Goal: Task Accomplishment & Management: Manage account settings

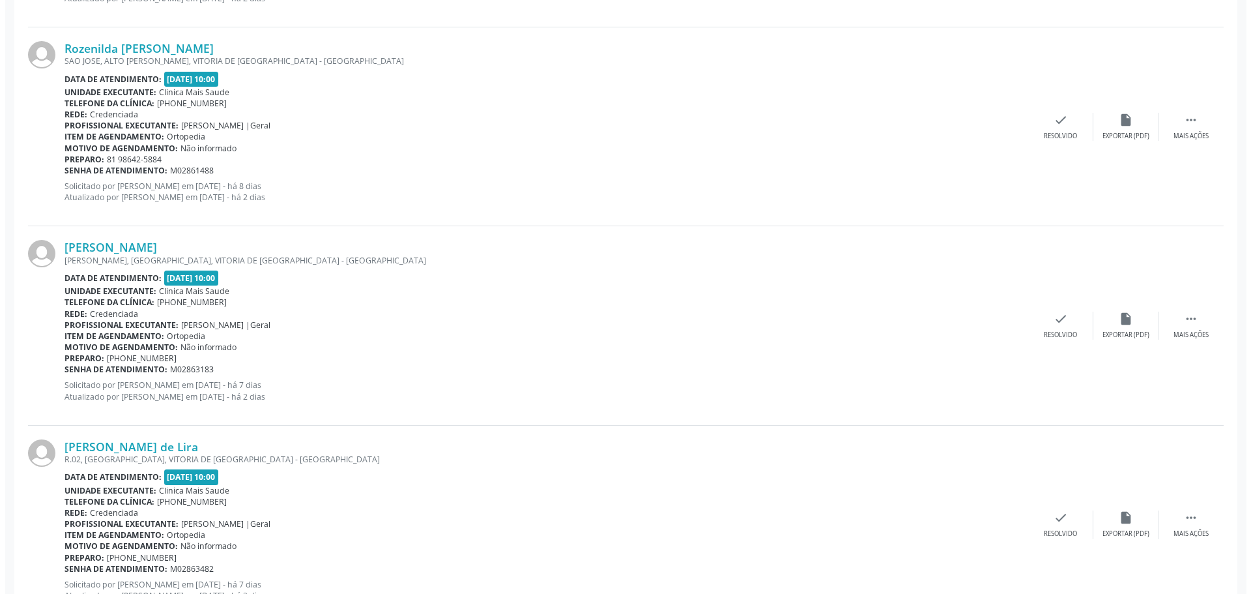
scroll to position [782, 0]
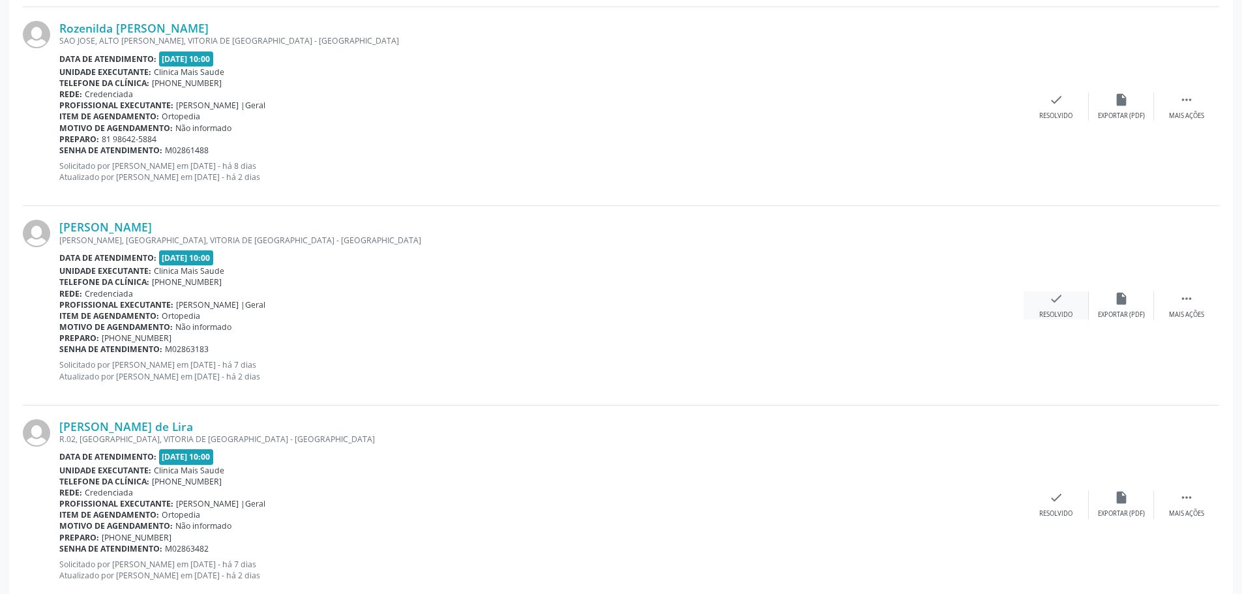
click at [1067, 301] on div "check Resolvido" at bounding box center [1055, 305] width 65 height 28
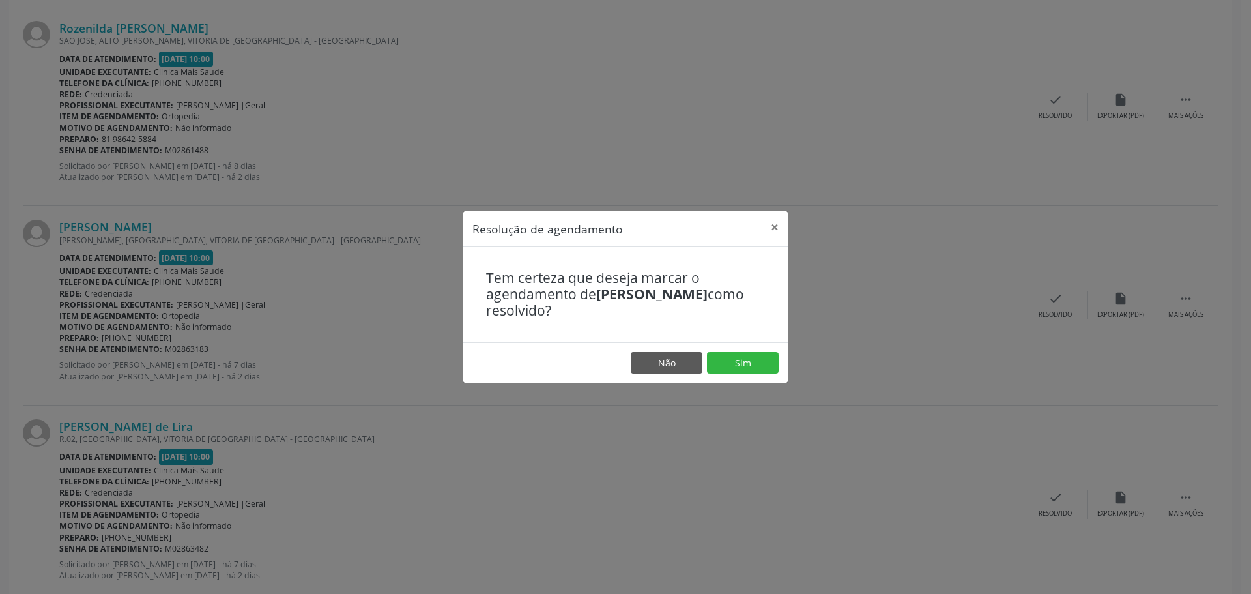
click at [785, 354] on footer "Não Sim" at bounding box center [625, 362] width 325 height 41
click at [772, 362] on button "Sim" at bounding box center [743, 363] width 72 height 22
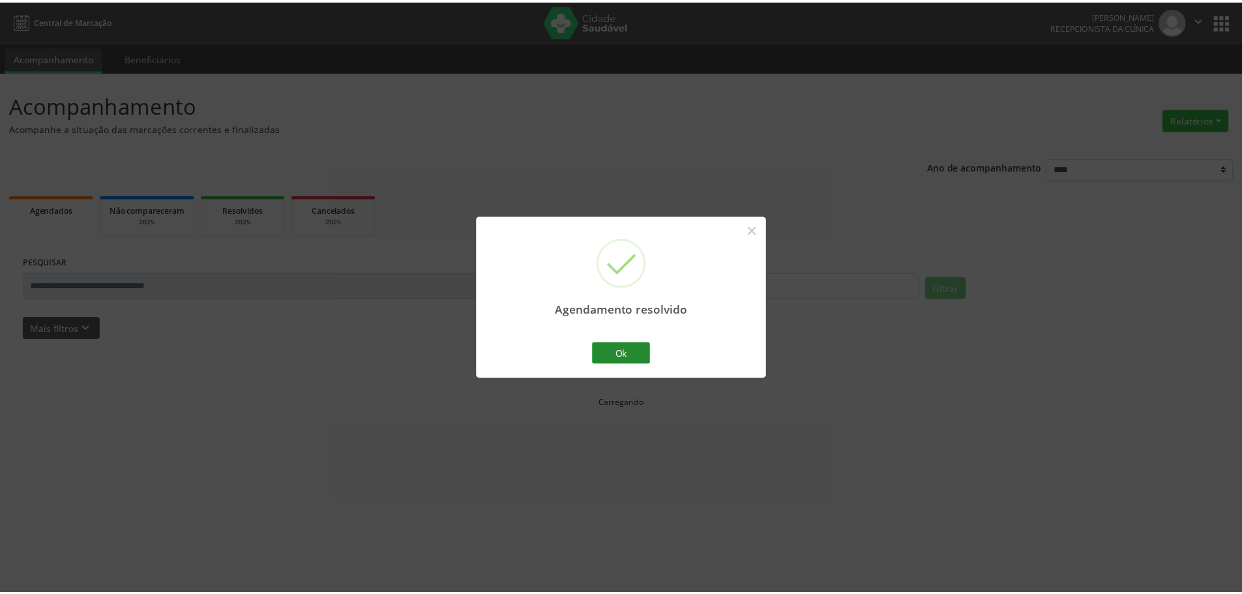
scroll to position [0, 0]
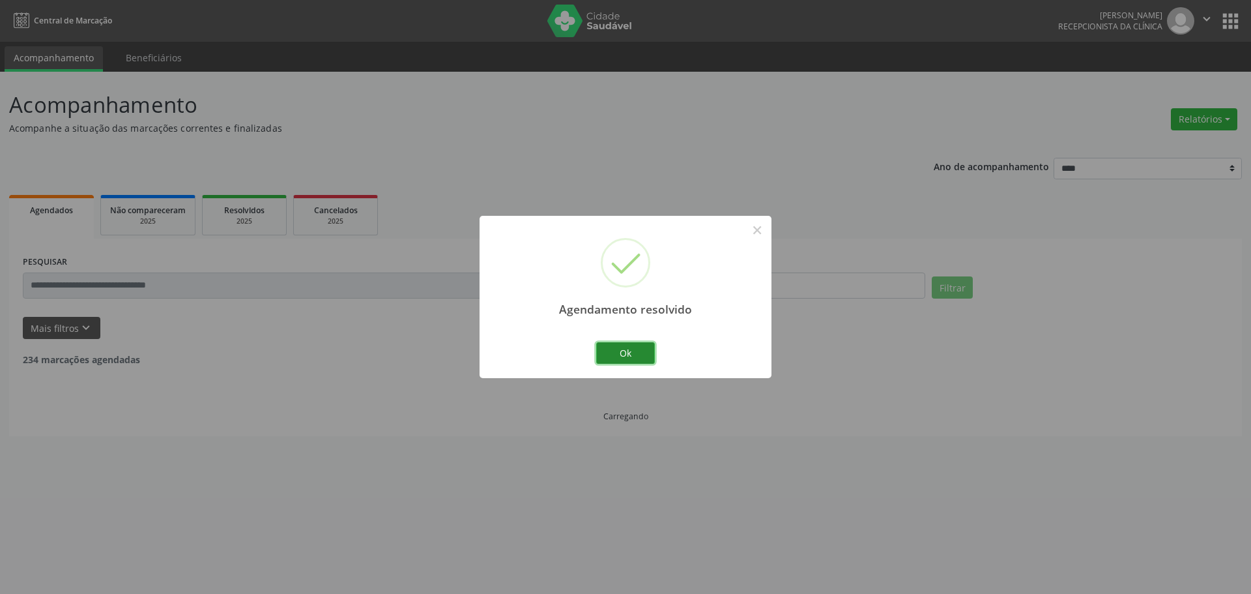
click at [632, 364] on button "Ok" at bounding box center [625, 353] width 59 height 22
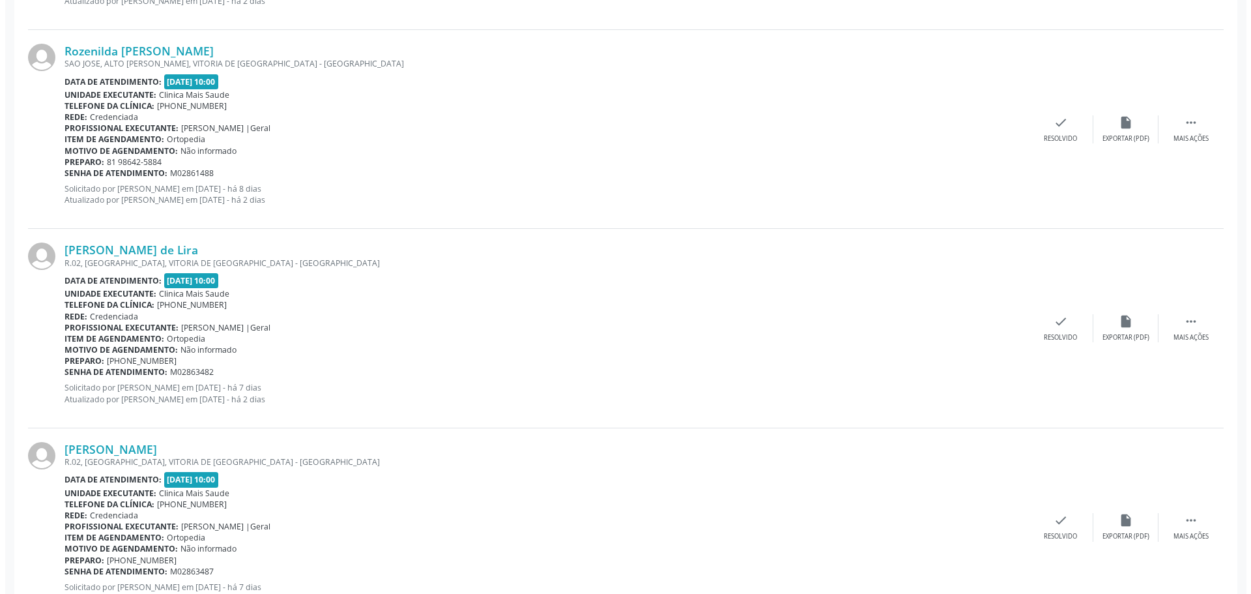
scroll to position [815, 0]
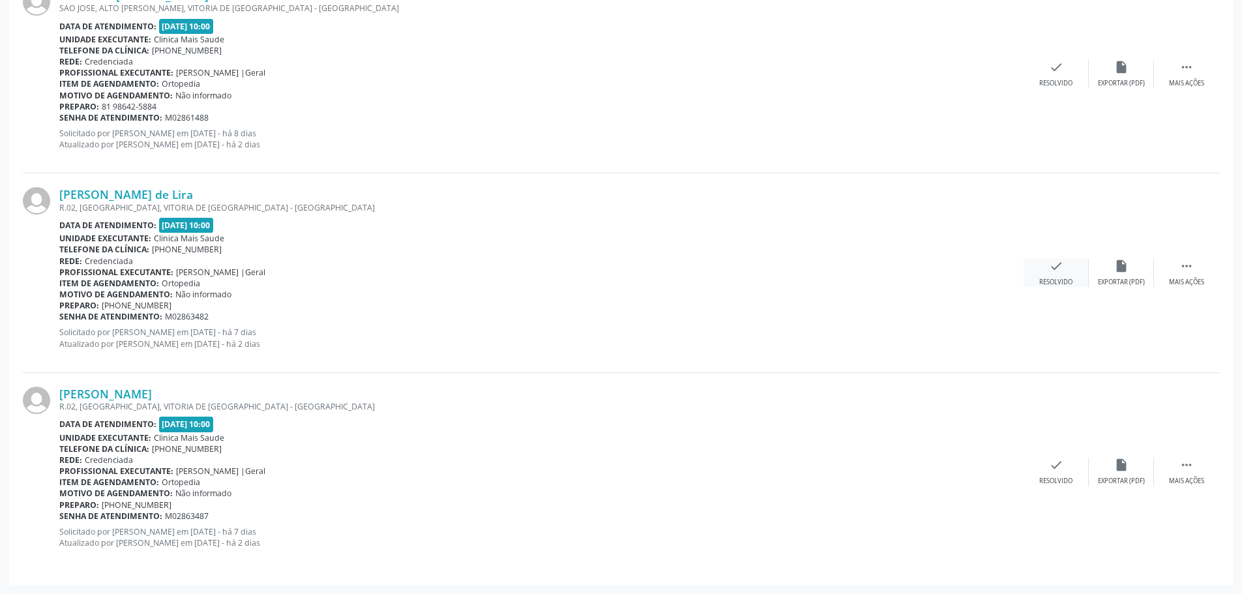
click at [1060, 273] on div "check Resolvido" at bounding box center [1055, 273] width 65 height 28
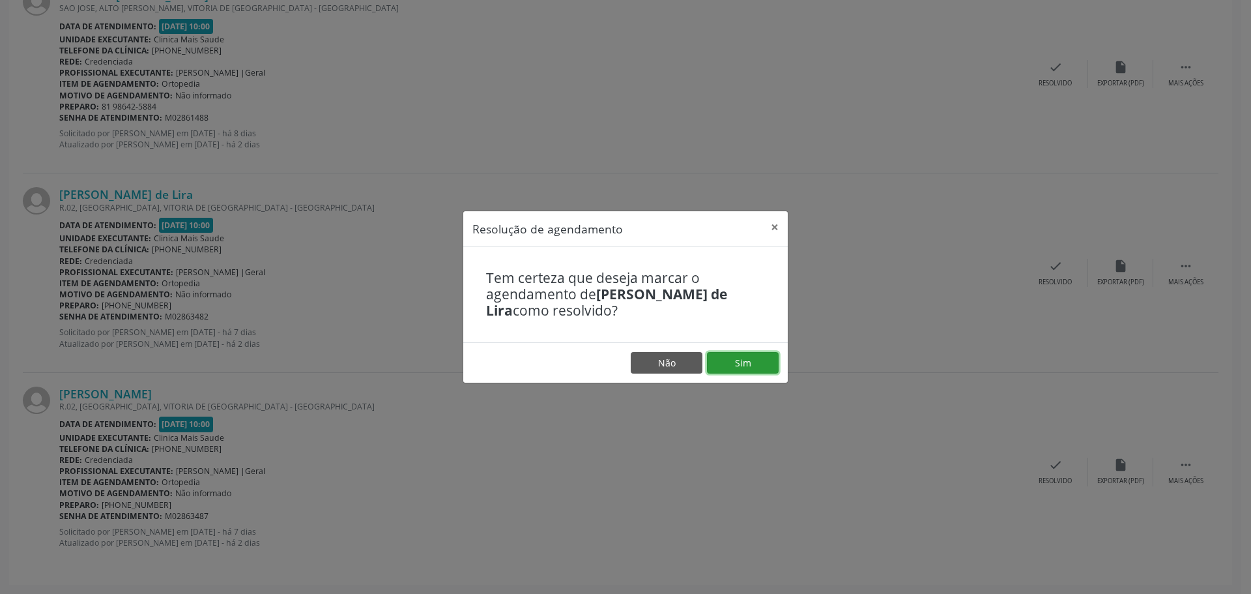
click at [735, 365] on button "Sim" at bounding box center [743, 363] width 72 height 22
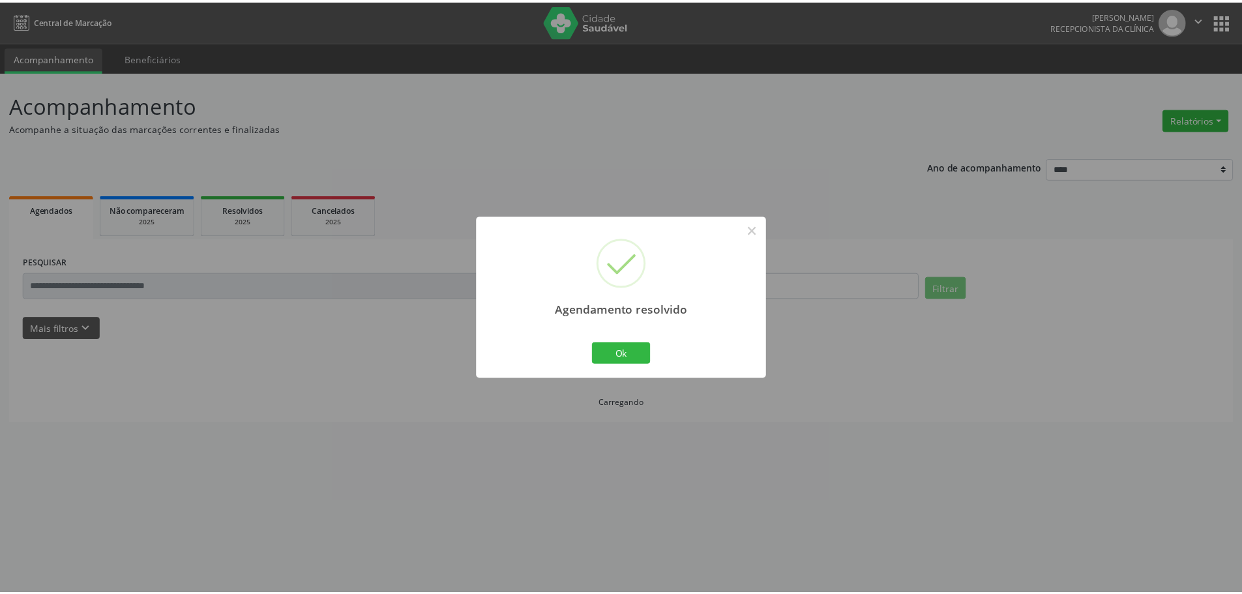
scroll to position [0, 0]
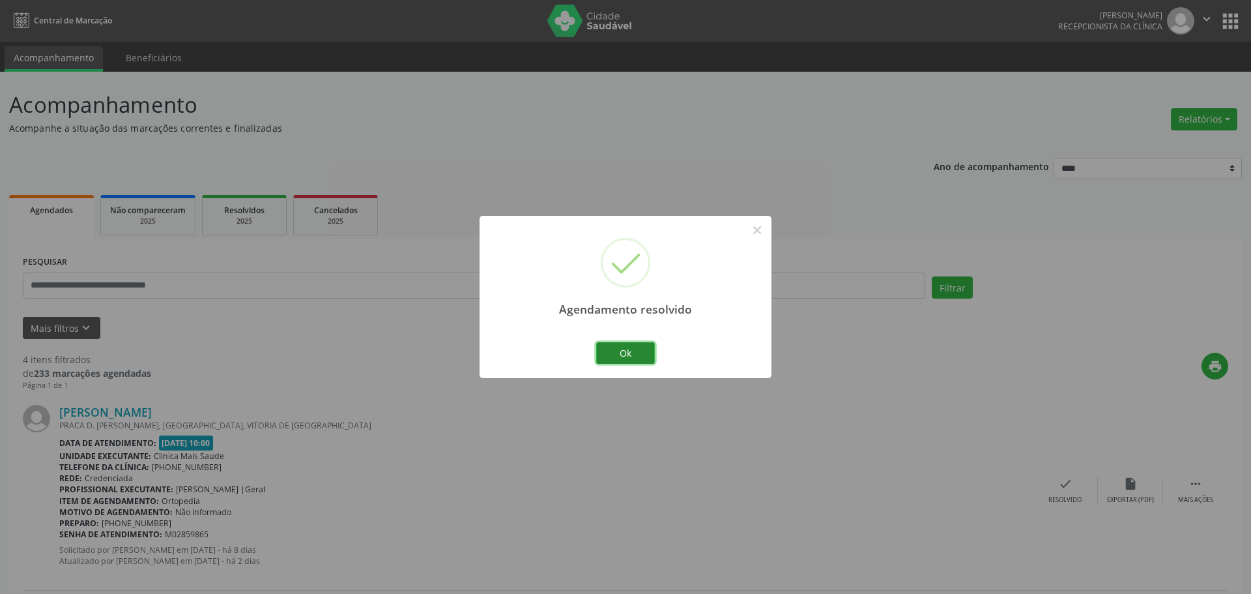
click at [641, 347] on button "Ok" at bounding box center [625, 353] width 59 height 22
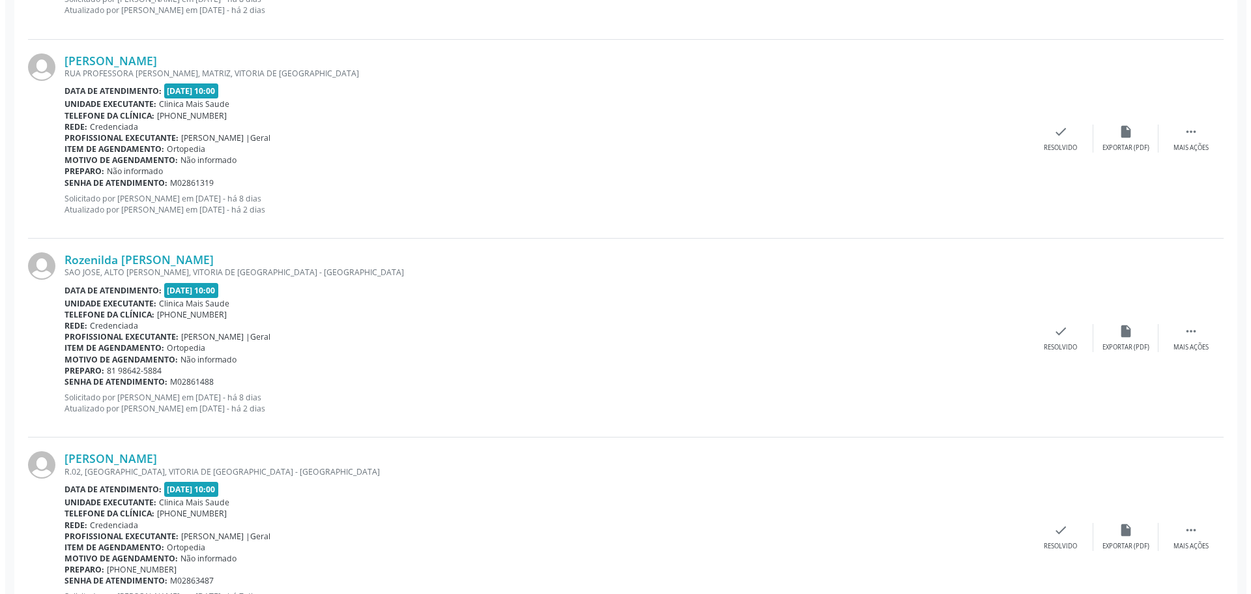
scroll to position [616, 0]
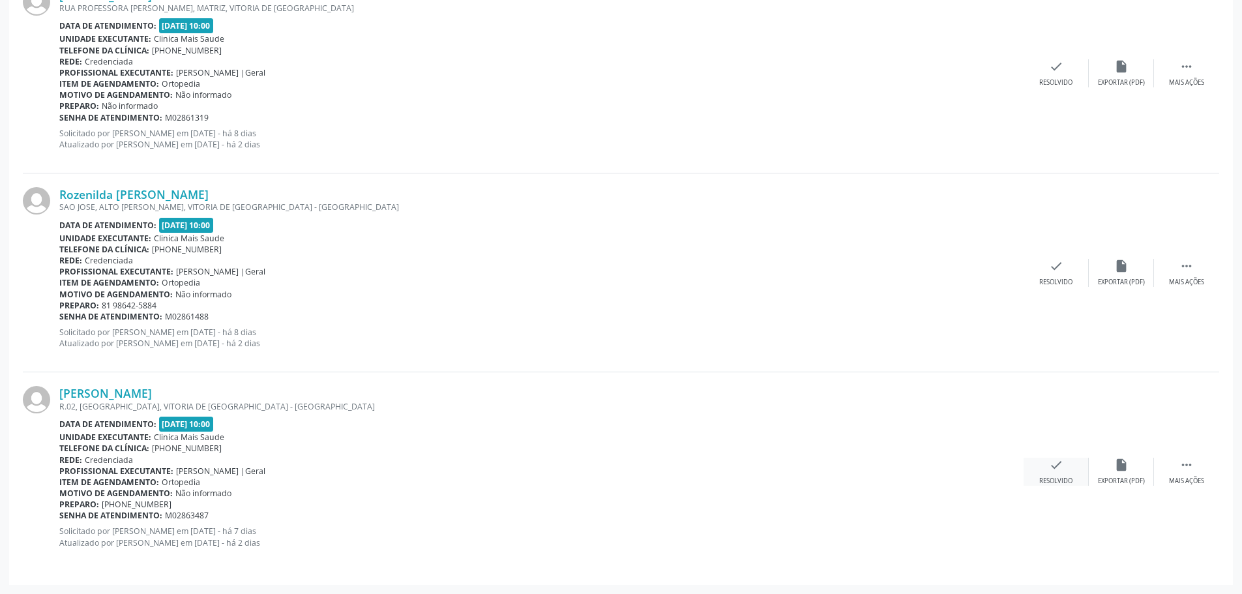
click at [1056, 482] on div "Resolvido" at bounding box center [1055, 480] width 33 height 9
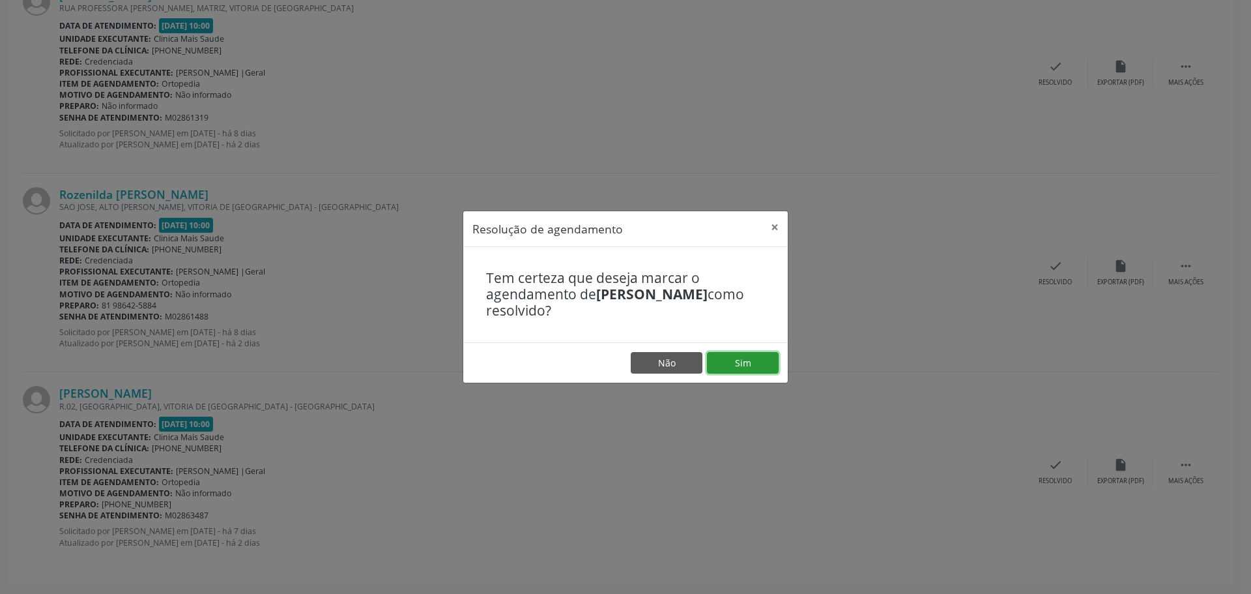
click at [765, 367] on button "Sim" at bounding box center [743, 363] width 72 height 22
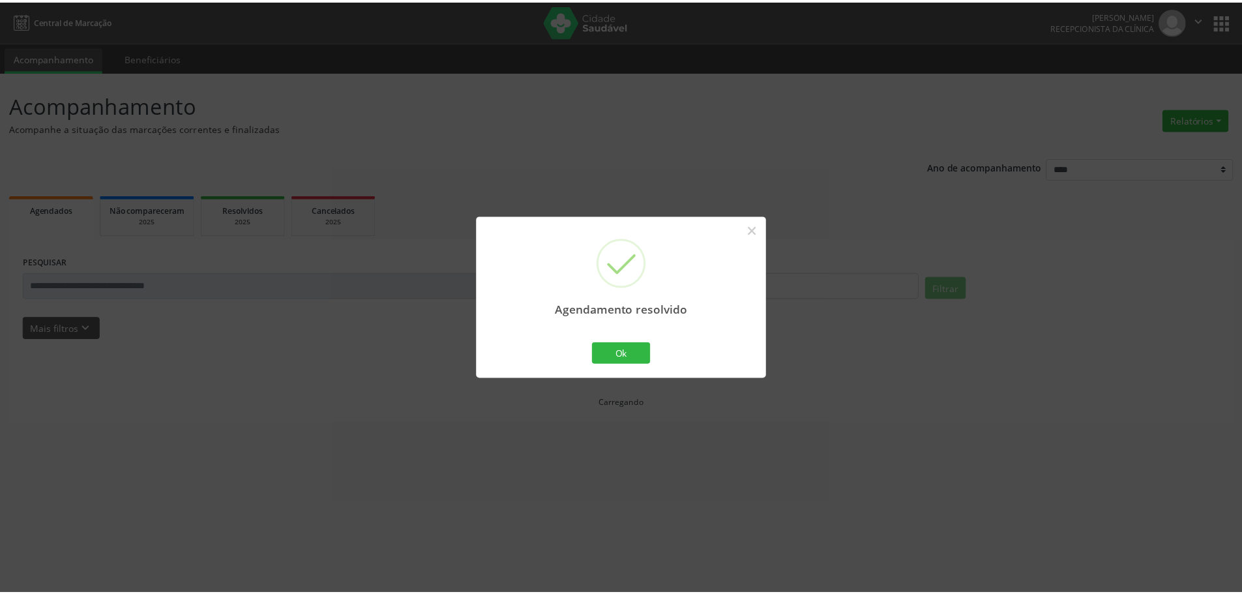
scroll to position [0, 0]
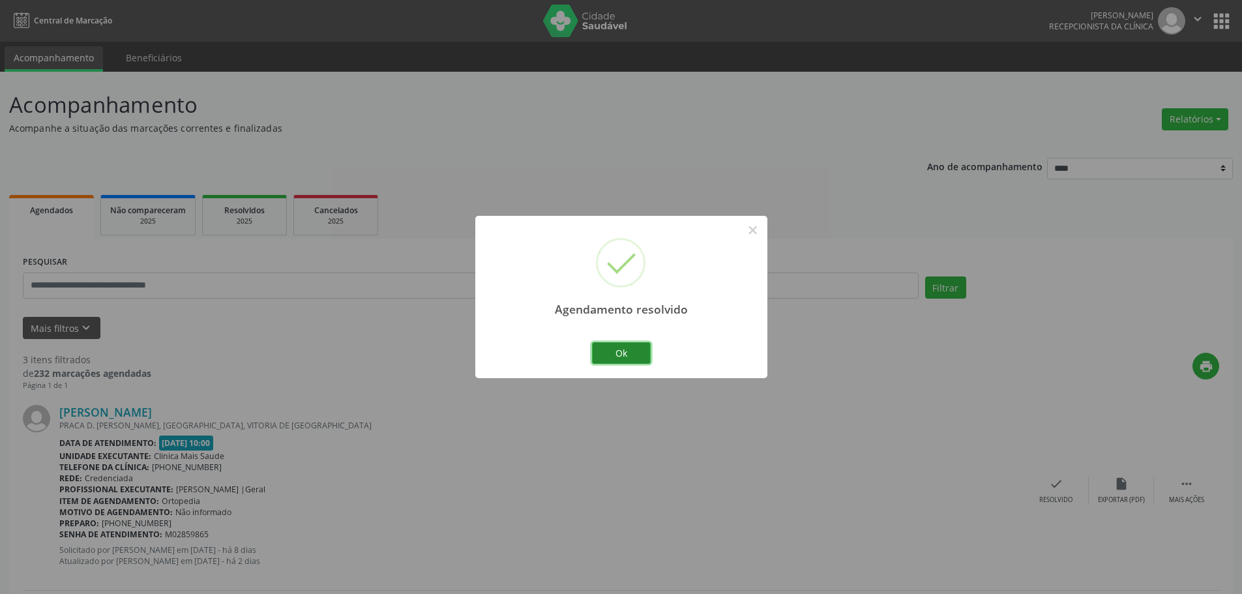
click at [619, 342] on button "Ok" at bounding box center [621, 353] width 59 height 22
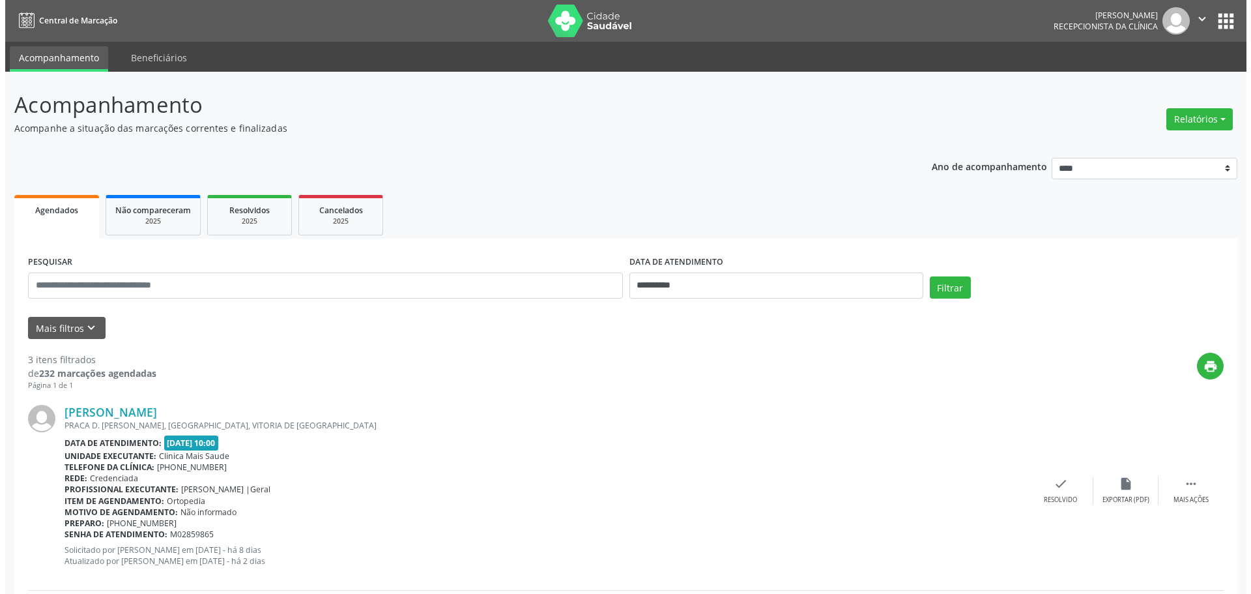
scroll to position [391, 0]
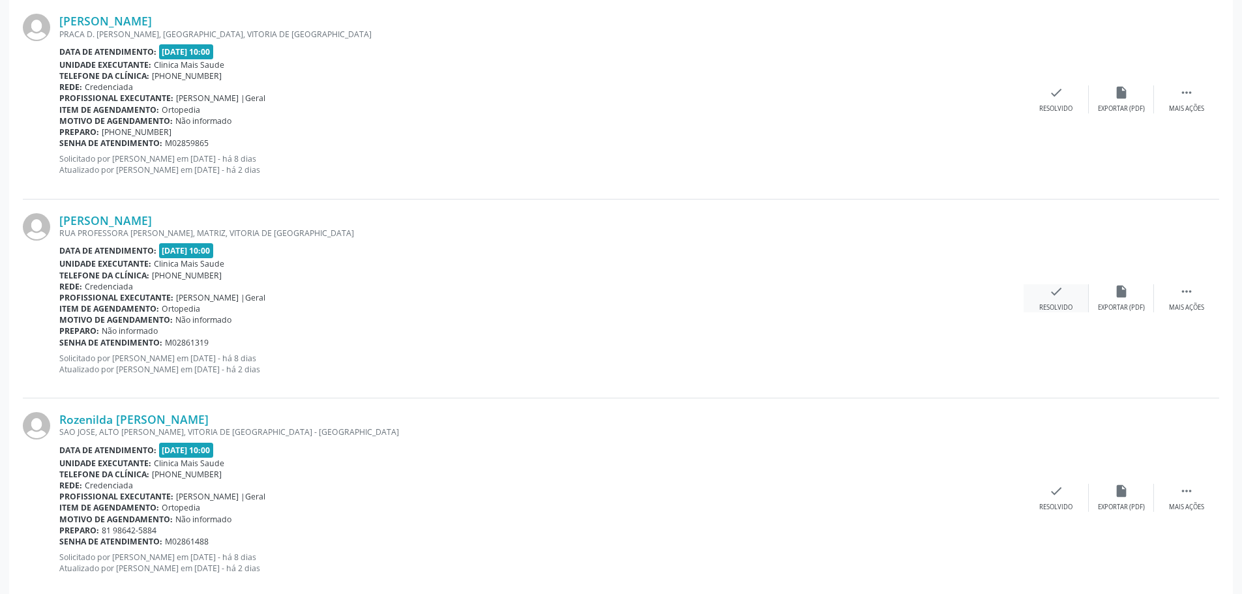
click at [1059, 296] on icon "check" at bounding box center [1056, 291] width 14 height 14
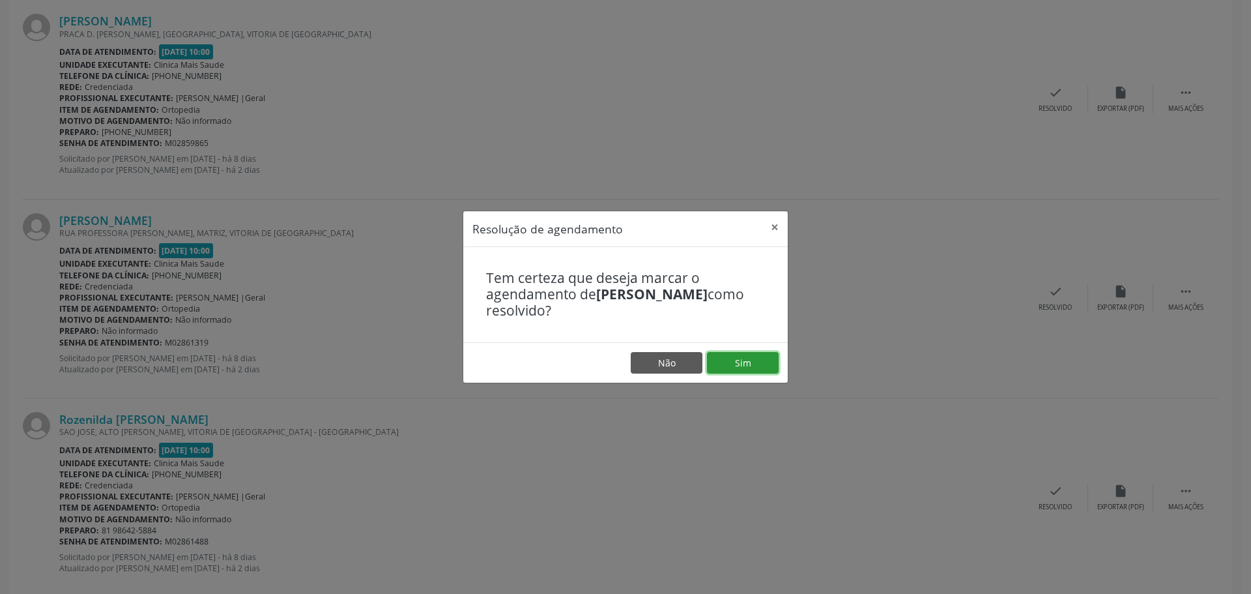
click at [756, 364] on button "Sim" at bounding box center [743, 363] width 72 height 22
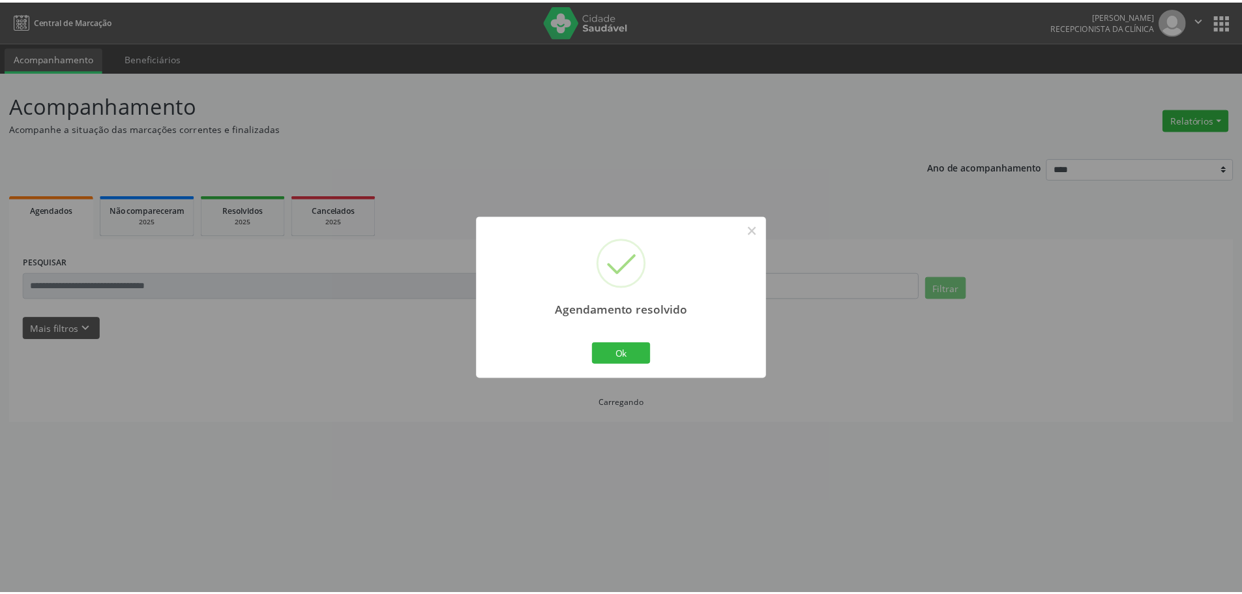
scroll to position [0, 0]
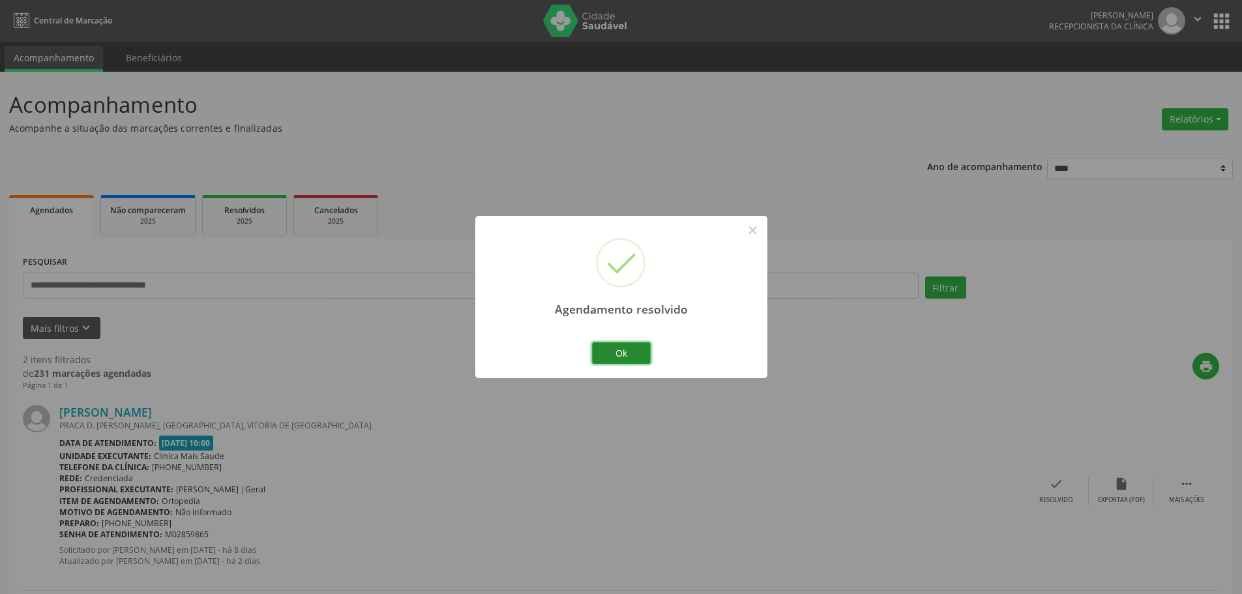
click at [632, 350] on button "Ok" at bounding box center [621, 353] width 59 height 22
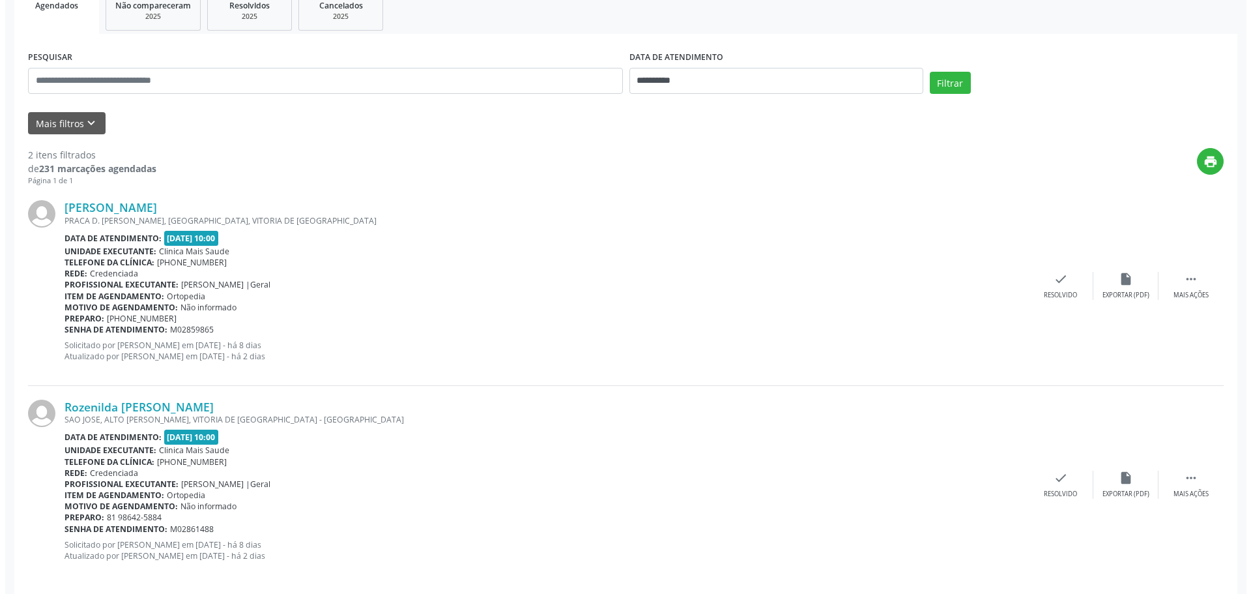
scroll to position [218, 0]
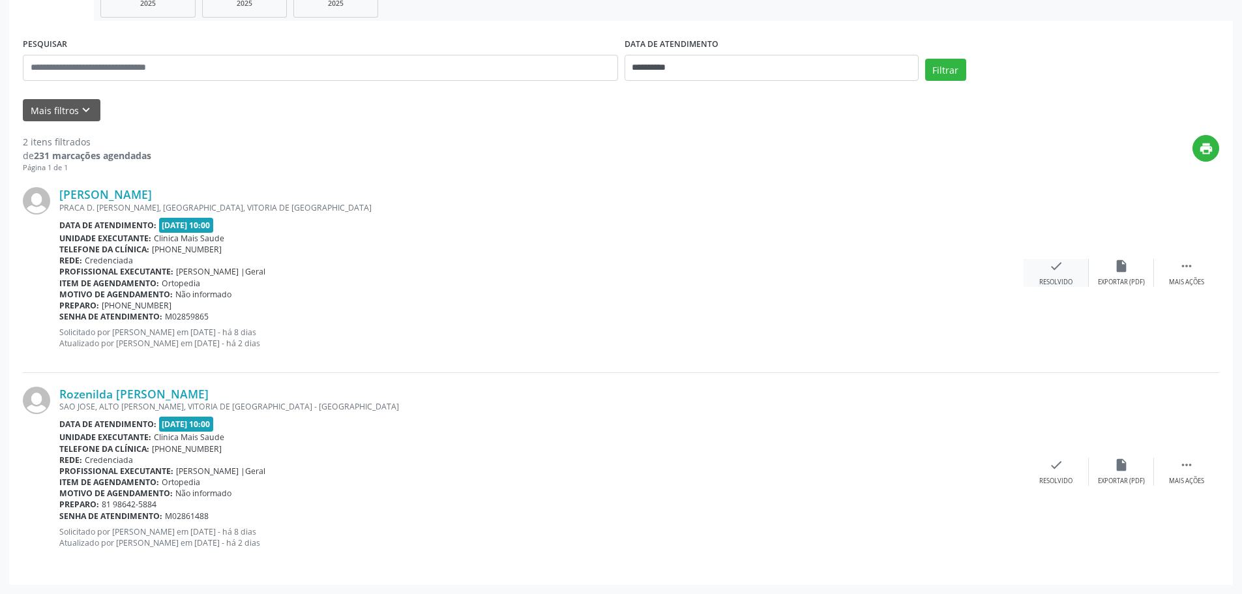
click at [1070, 284] on div "Resolvido" at bounding box center [1055, 282] width 33 height 9
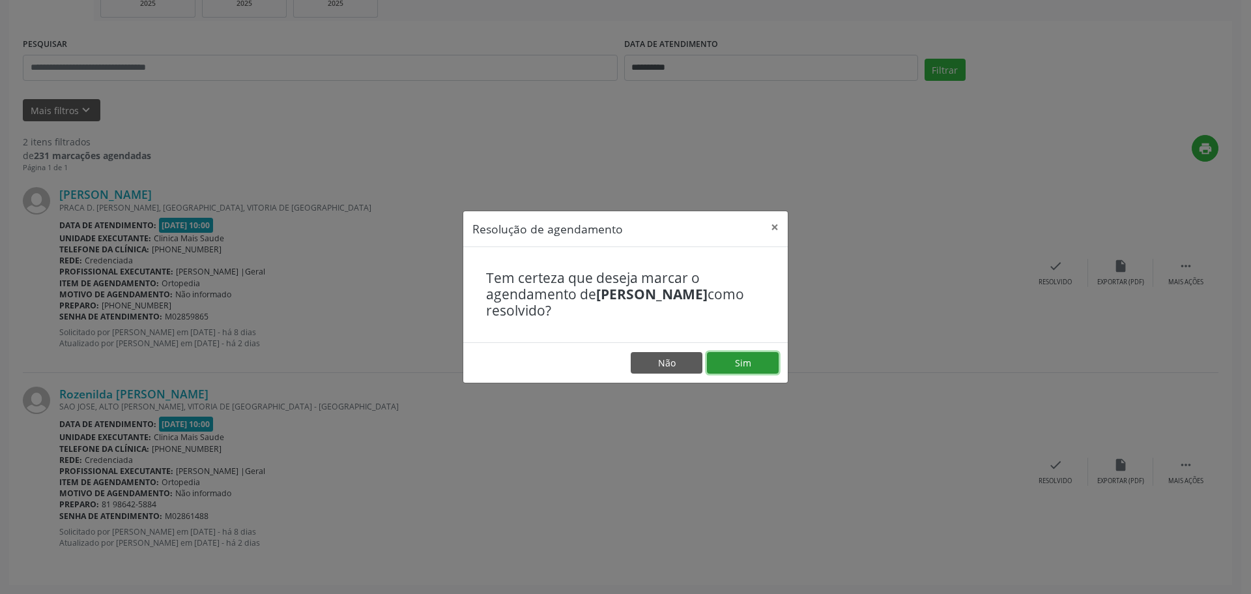
click at [754, 360] on button "Sim" at bounding box center [743, 363] width 72 height 22
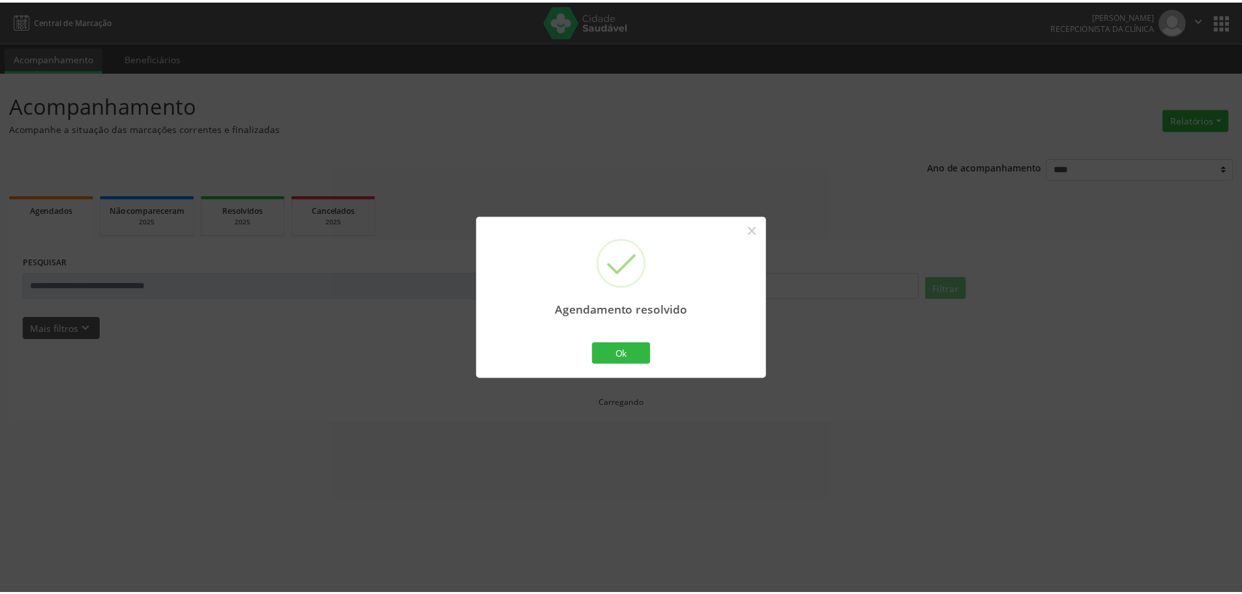
scroll to position [0, 0]
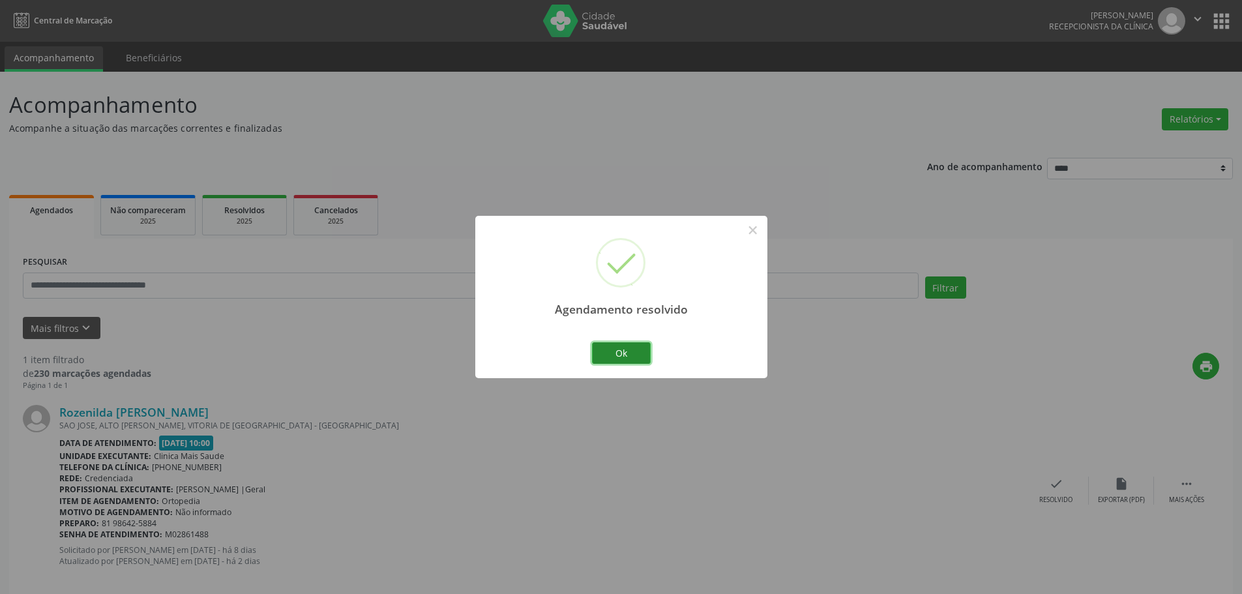
click at [621, 355] on button "Ok" at bounding box center [621, 353] width 59 height 22
